Goal: Navigation & Orientation: Find specific page/section

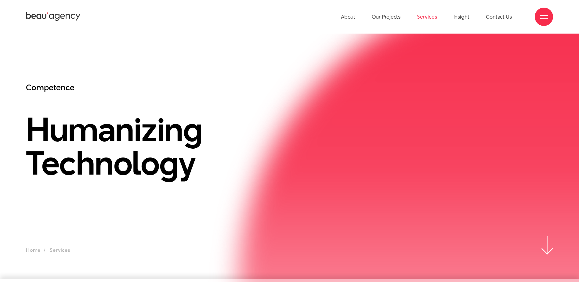
click at [43, 20] on icon at bounding box center [53, 16] width 55 height 11
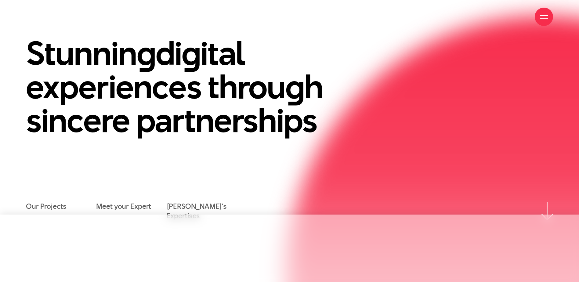
scroll to position [31, 0]
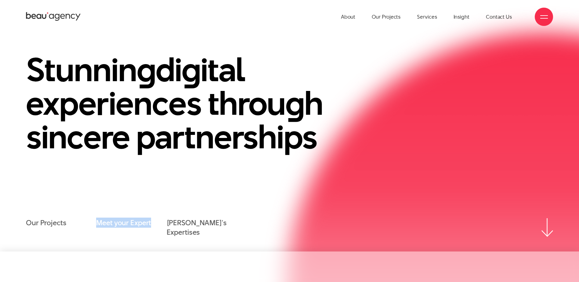
drag, startPoint x: 91, startPoint y: 224, endPoint x: 148, endPoint y: 231, distance: 58.1
click at [148, 231] on ul "Our Projects Meet your Expert [PERSON_NAME]'s Expertises" at bounding box center [131, 227] width 211 height 19
copy ul "Meet your Expert"
drag, startPoint x: 148, startPoint y: 231, endPoint x: 228, endPoint y: 258, distance: 83.9
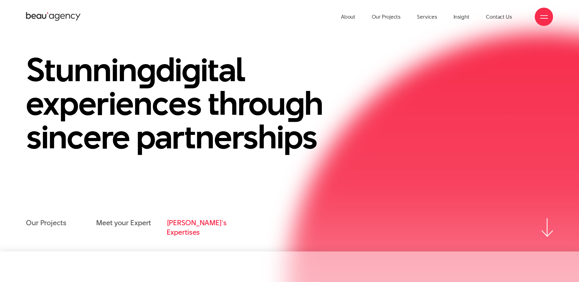
click at [201, 226] on link "[PERSON_NAME]'s Expertises" at bounding box center [202, 227] width 70 height 19
